Goal: Navigation & Orientation: Find specific page/section

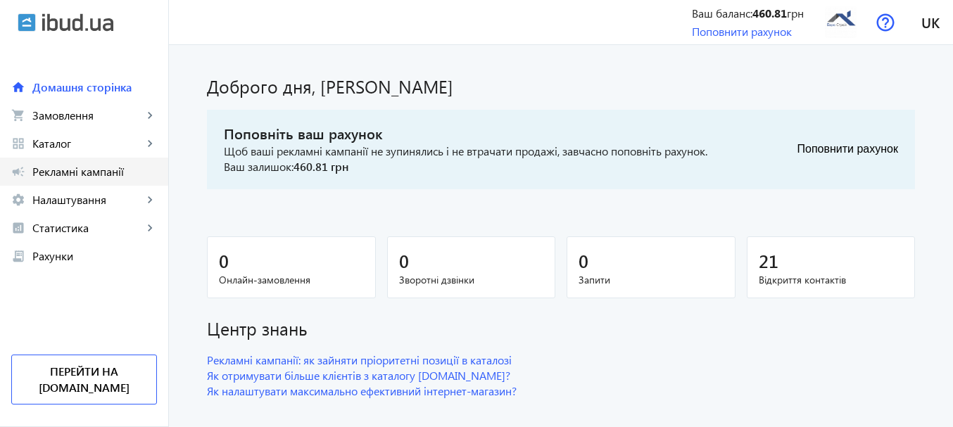
click at [82, 169] on span "Рекламні кампанії" at bounding box center [94, 172] width 125 height 14
click at [59, 202] on span "Налаштування" at bounding box center [87, 200] width 111 height 14
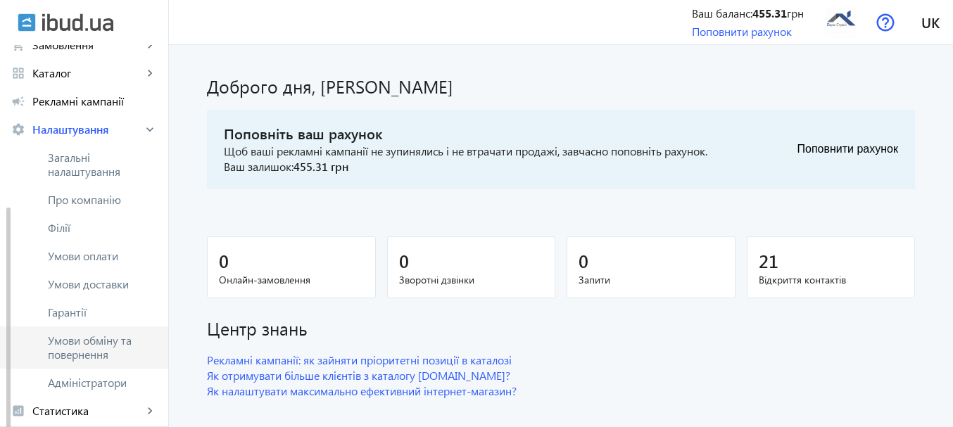
scroll to position [141, 0]
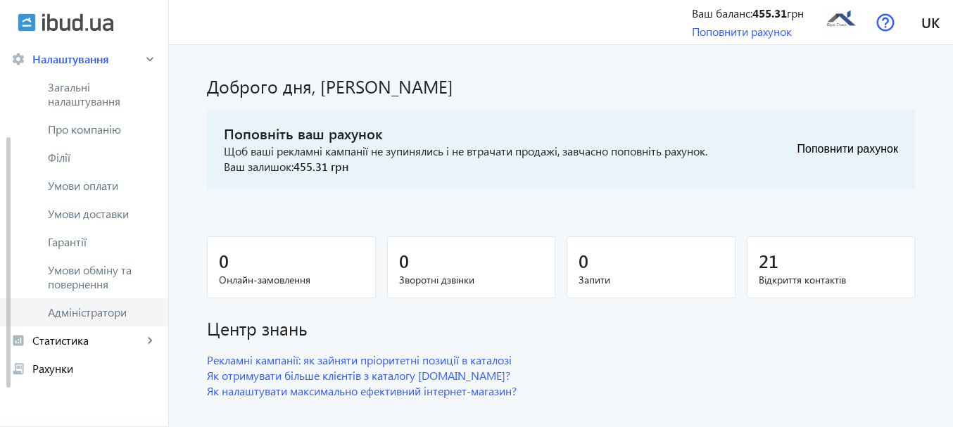
click at [106, 318] on span "Адміністратори" at bounding box center [102, 313] width 109 height 14
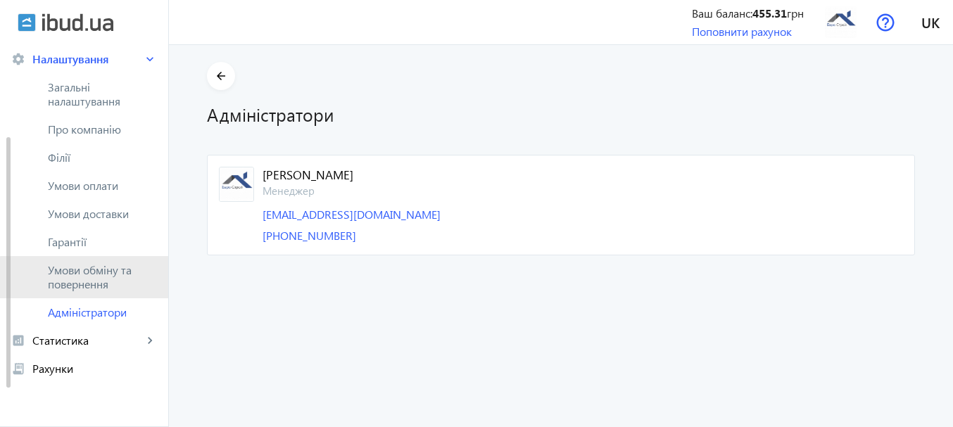
click at [94, 286] on span "Умови обміну та повернення" at bounding box center [102, 277] width 109 height 28
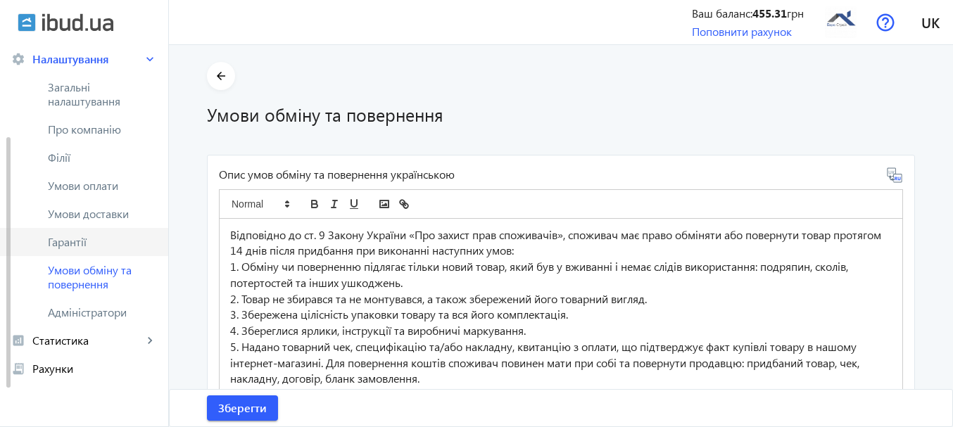
click at [99, 238] on span "Гарантії" at bounding box center [102, 242] width 109 height 14
